Goal: Information Seeking & Learning: Learn about a topic

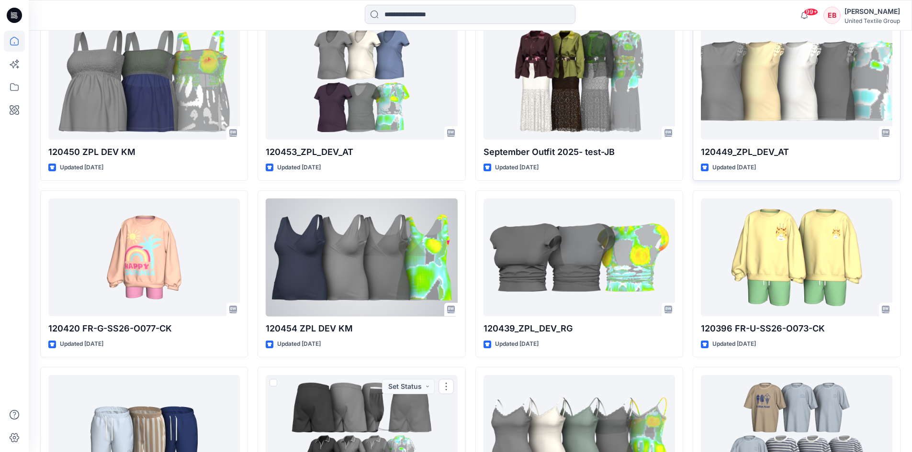
scroll to position [1554, 0]
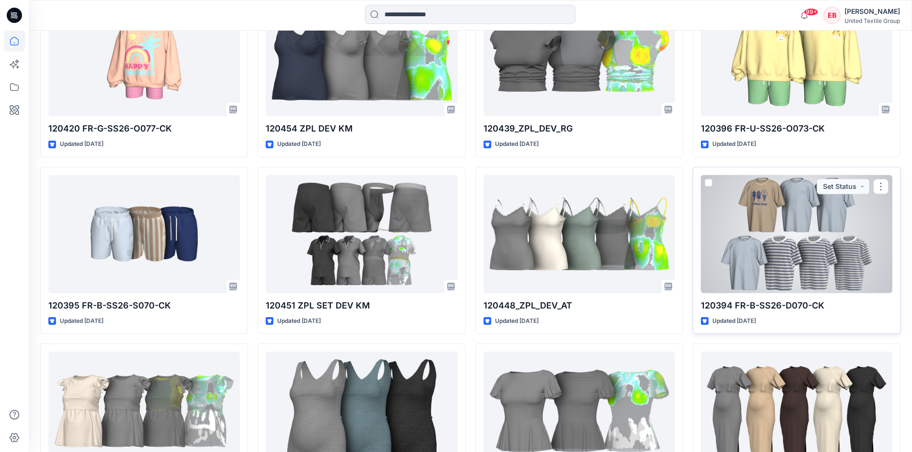
scroll to position [1745, 0]
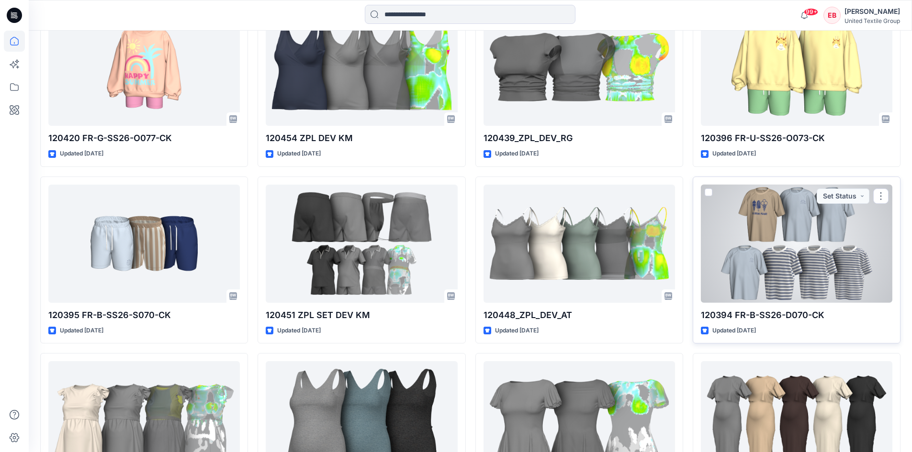
click at [788, 237] on div at bounding box center [796, 244] width 191 height 118
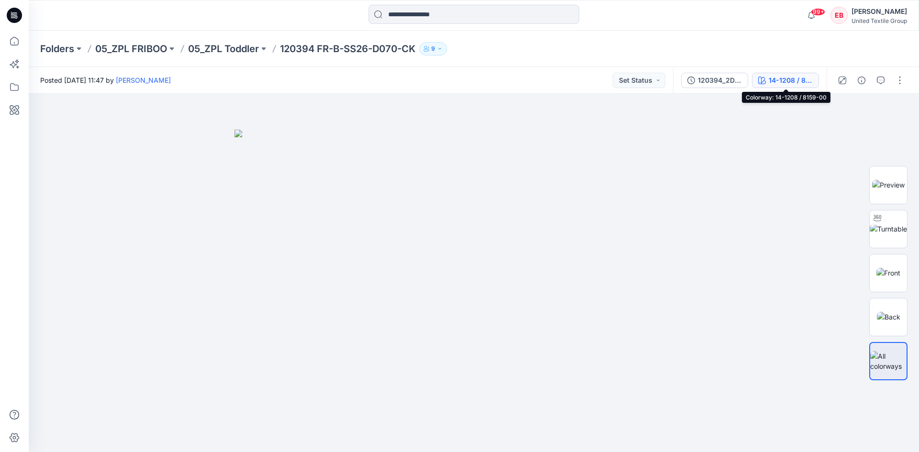
click at [772, 82] on div "14-1208 / 8159-00" at bounding box center [791, 80] width 44 height 11
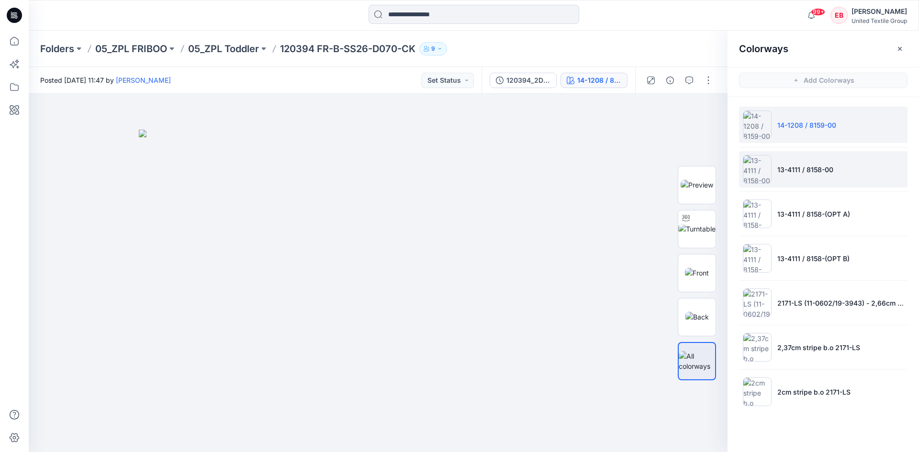
click at [869, 178] on li "13-4111 / 8158-00" at bounding box center [823, 169] width 169 height 36
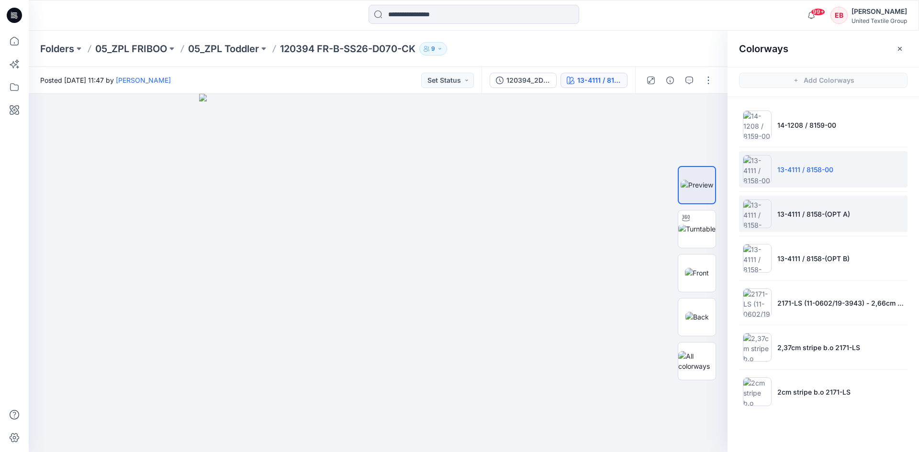
click at [871, 210] on li "13-4111 / 8158-(OPT A)" at bounding box center [823, 214] width 169 height 36
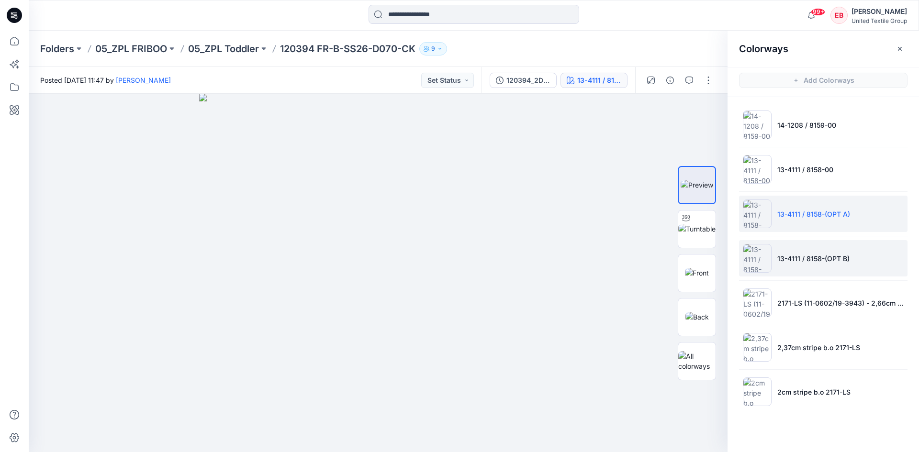
click at [861, 256] on li "13-4111 / 8158-(OPT B)" at bounding box center [823, 258] width 169 height 36
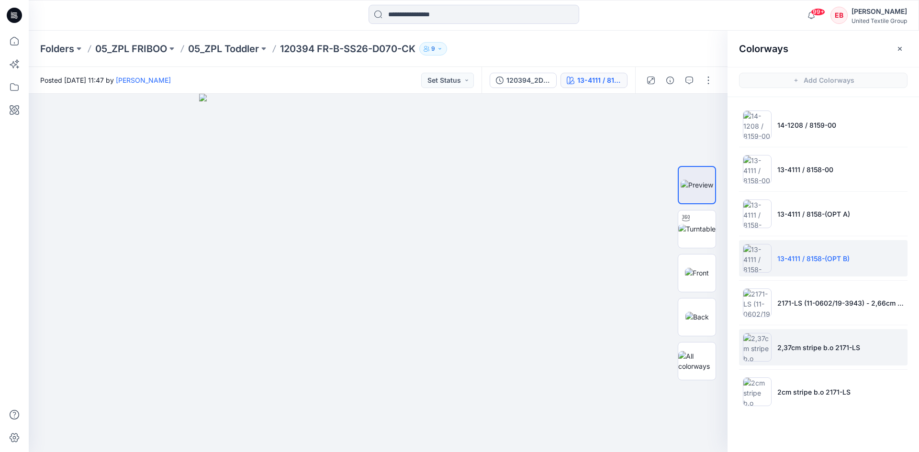
click at [874, 350] on li "2,37cm stripe b.o 2171-LS" at bounding box center [823, 347] width 169 height 36
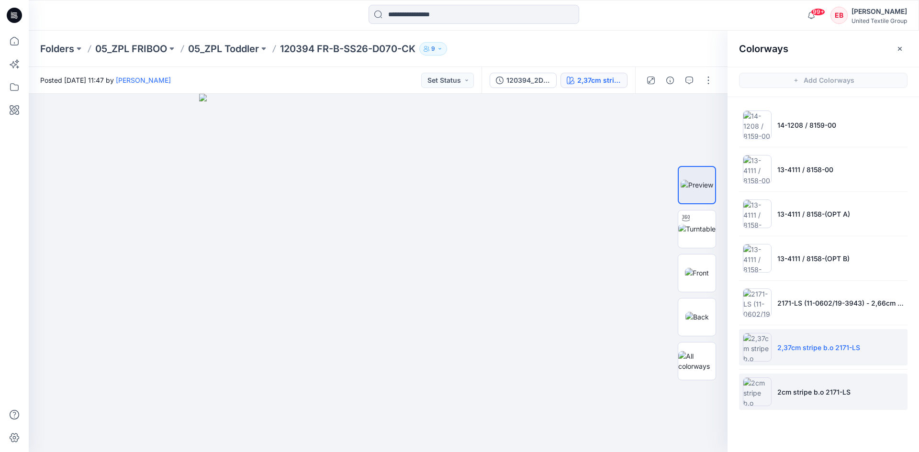
click at [766, 395] on img at bounding box center [757, 392] width 29 height 29
click at [765, 339] on img at bounding box center [757, 347] width 29 height 29
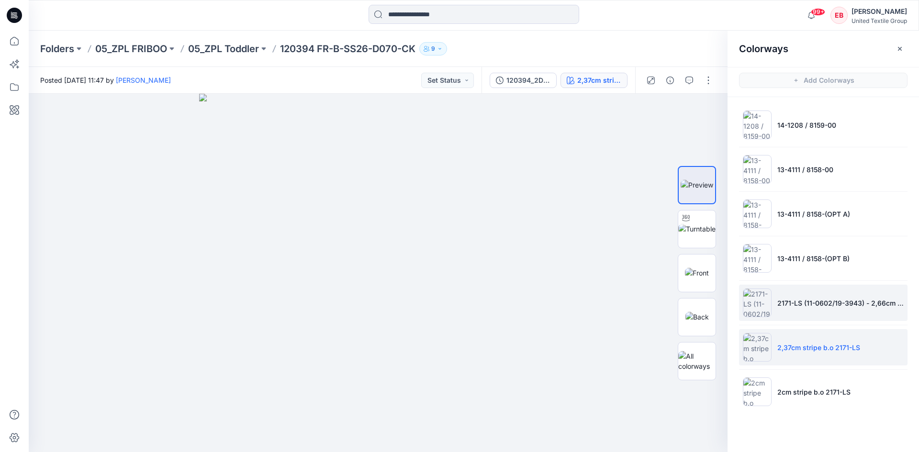
click at [768, 309] on img at bounding box center [757, 303] width 29 height 29
click at [769, 348] on img at bounding box center [757, 347] width 29 height 29
click at [753, 311] on img at bounding box center [757, 303] width 29 height 29
click at [756, 343] on img at bounding box center [757, 347] width 29 height 29
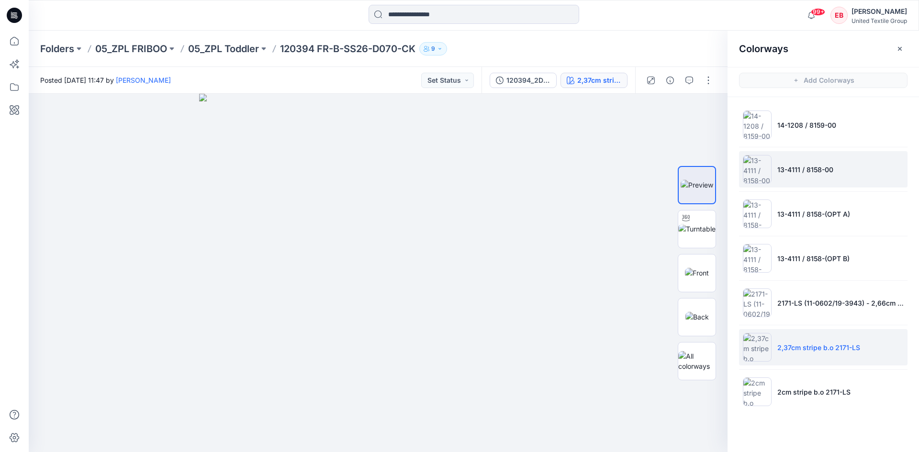
click at [764, 170] on img at bounding box center [757, 169] width 29 height 29
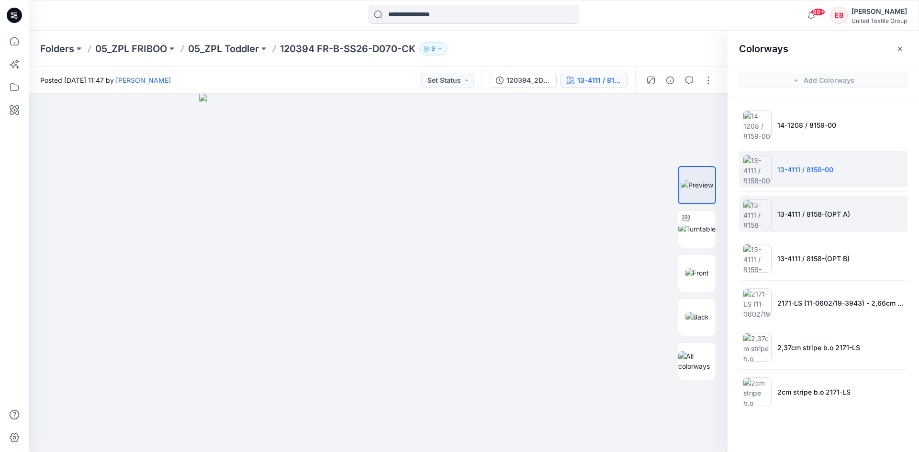
click at [761, 214] on img at bounding box center [757, 214] width 29 height 29
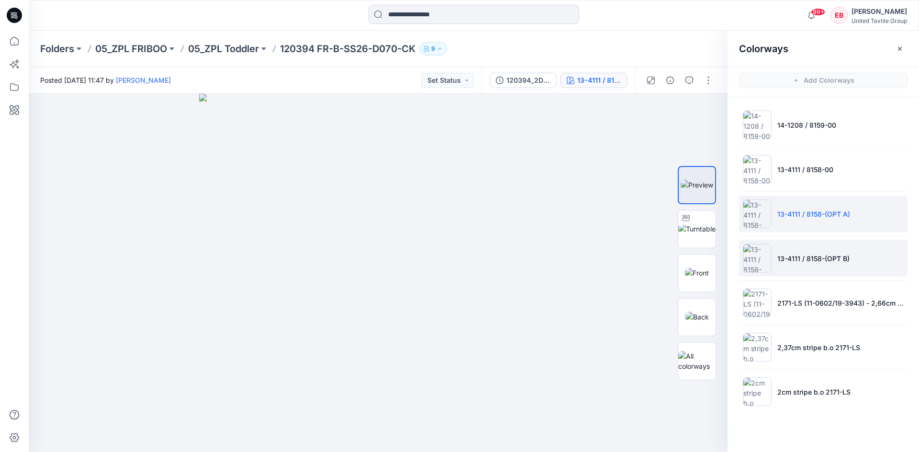
click at [761, 250] on img at bounding box center [757, 258] width 29 height 29
